Goal: Task Accomplishment & Management: Manage account settings

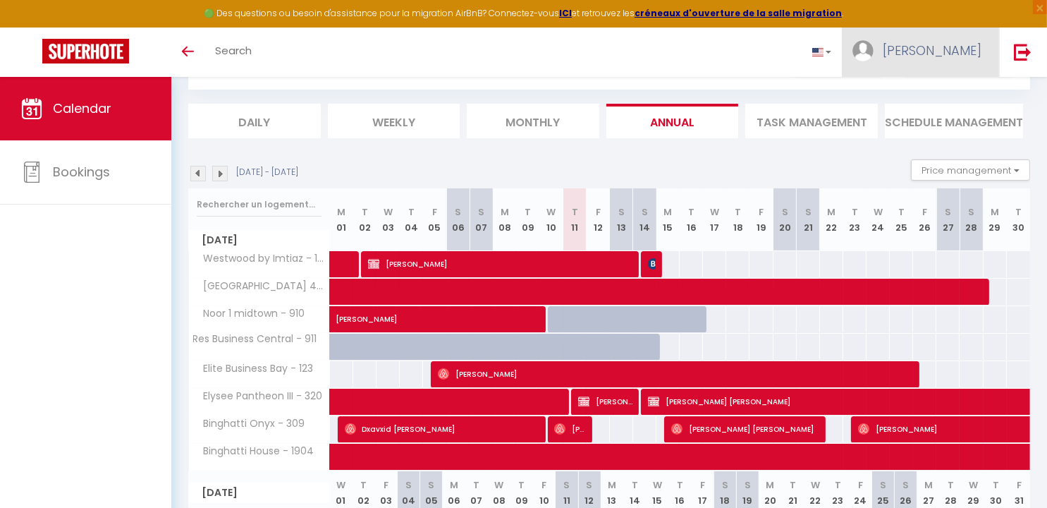
click at [874, 51] on img at bounding box center [863, 50] width 21 height 21
click at [929, 95] on link "Settings" at bounding box center [943, 98] width 104 height 24
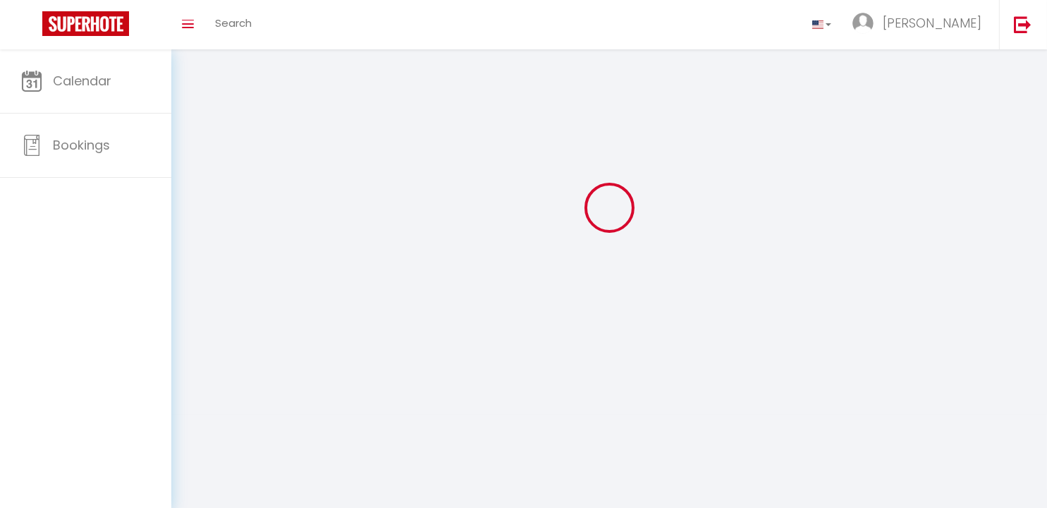
select select
type input "[PERSON_NAME]"
type input "[GEOGRAPHIC_DATA]"
select select
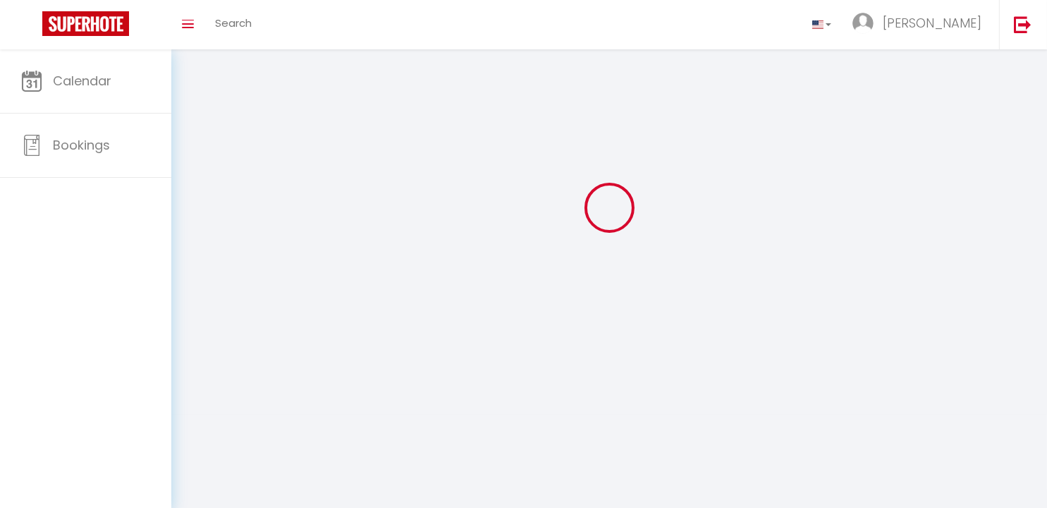
select select "28"
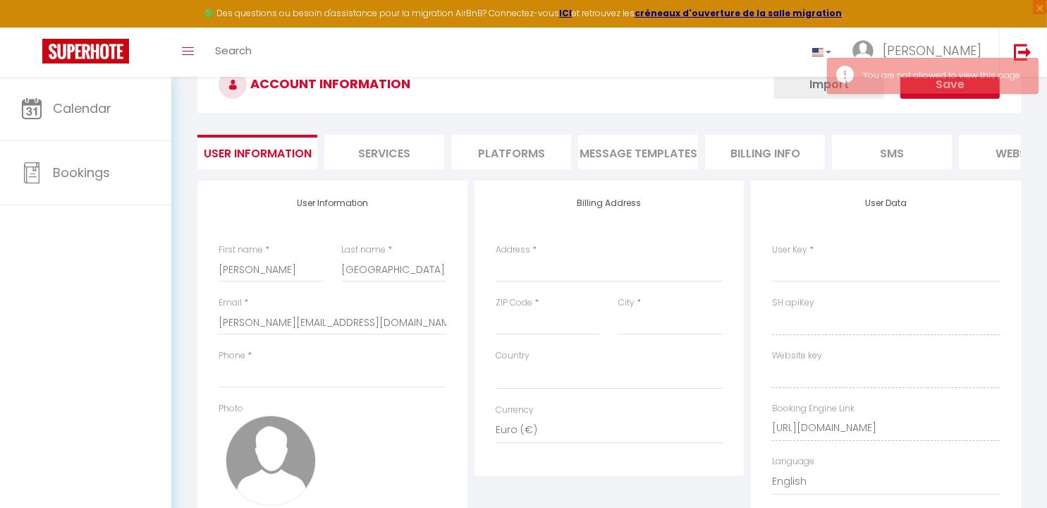
scroll to position [153, 0]
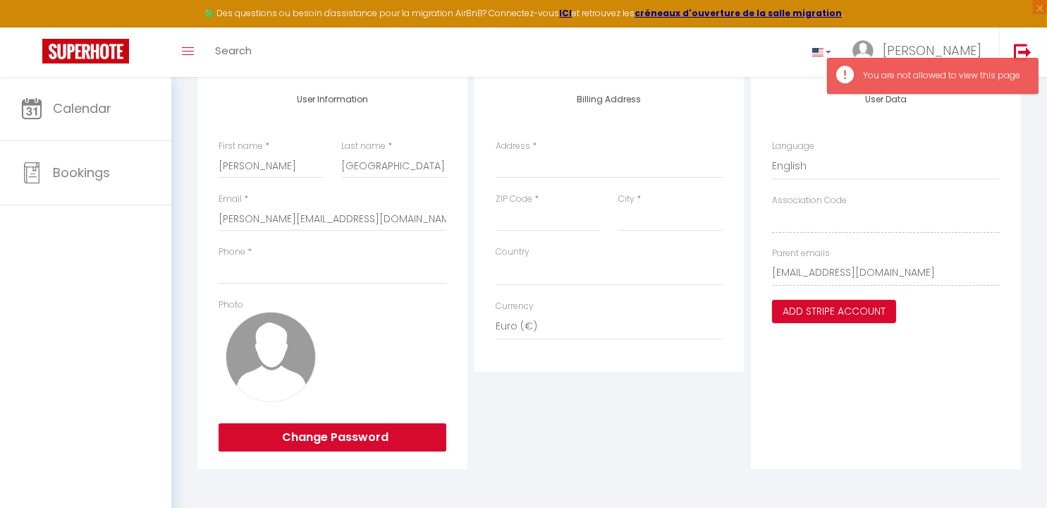
select select
